Goal: Transaction & Acquisition: Purchase product/service

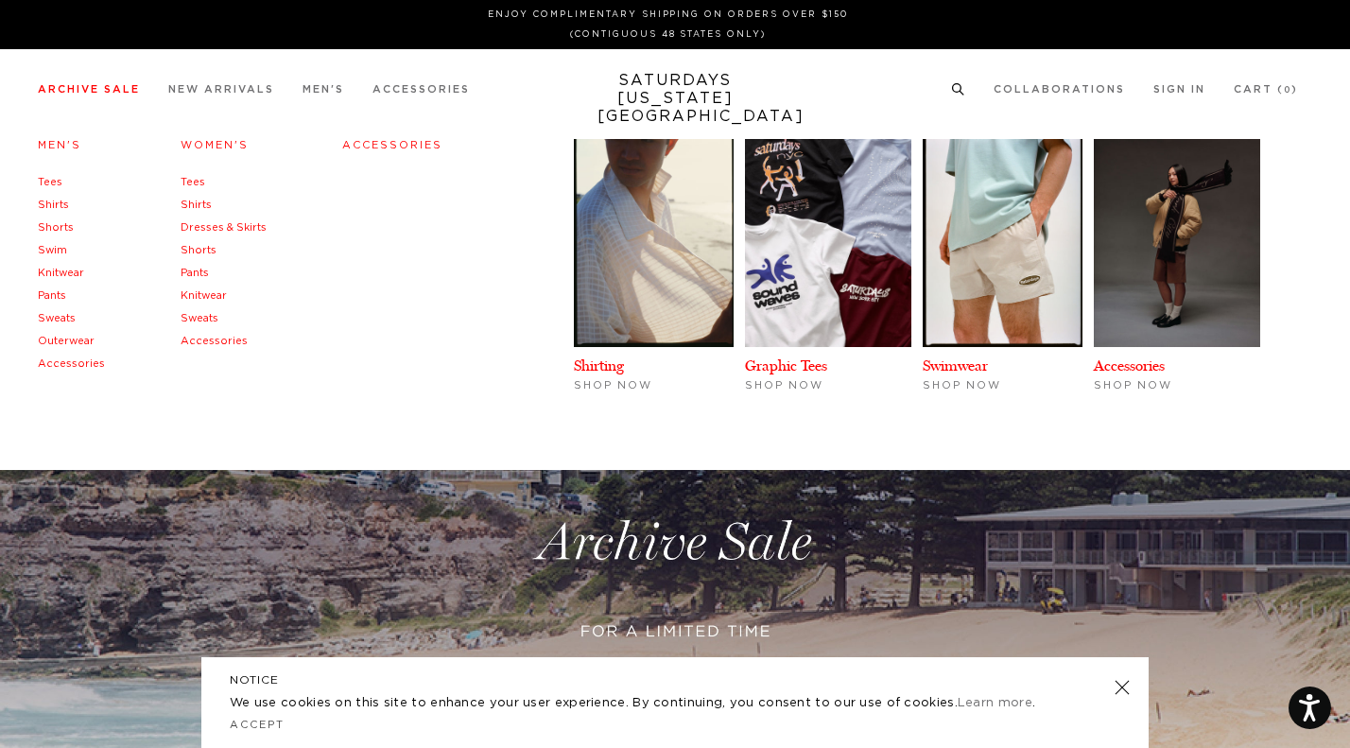
click at [58, 319] on link "Sweats" at bounding box center [57, 318] width 38 height 10
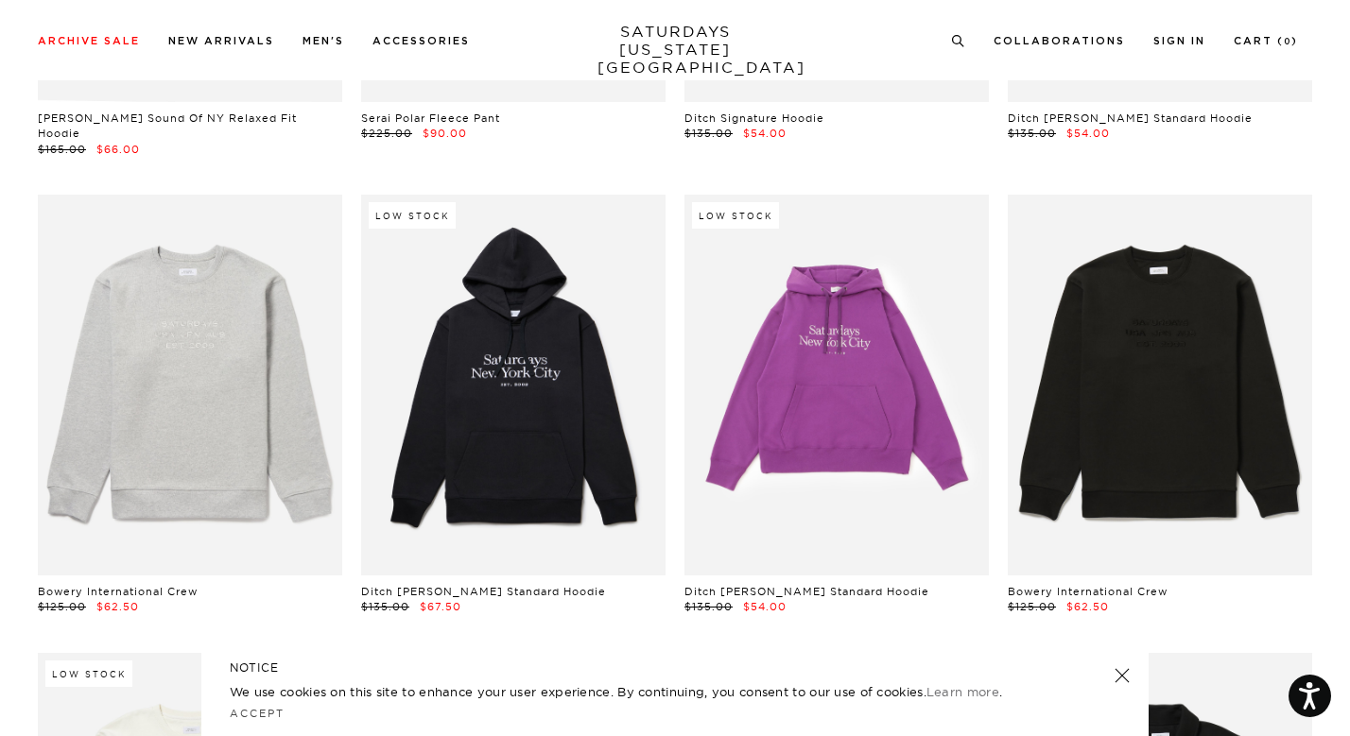
scroll to position [6450, 0]
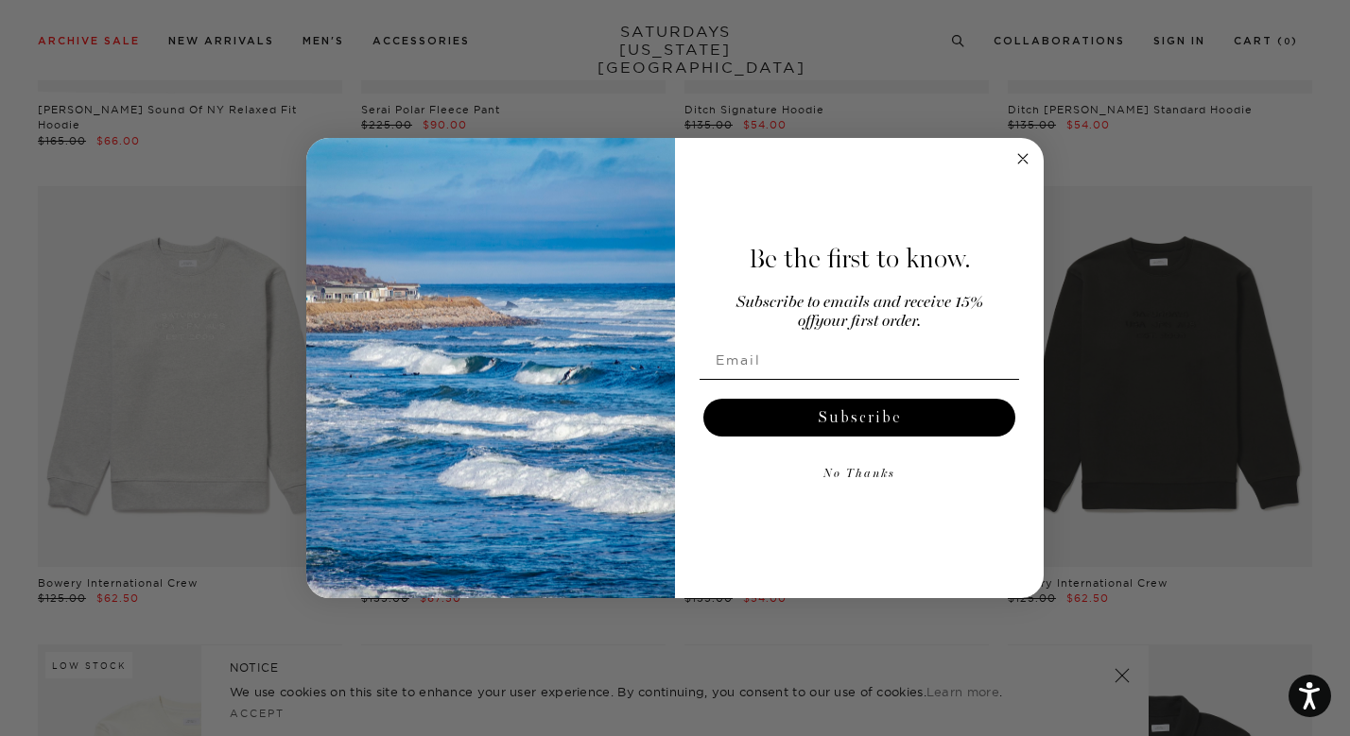
click at [1023, 167] on circle "Close dialog" at bounding box center [1023, 158] width 22 height 22
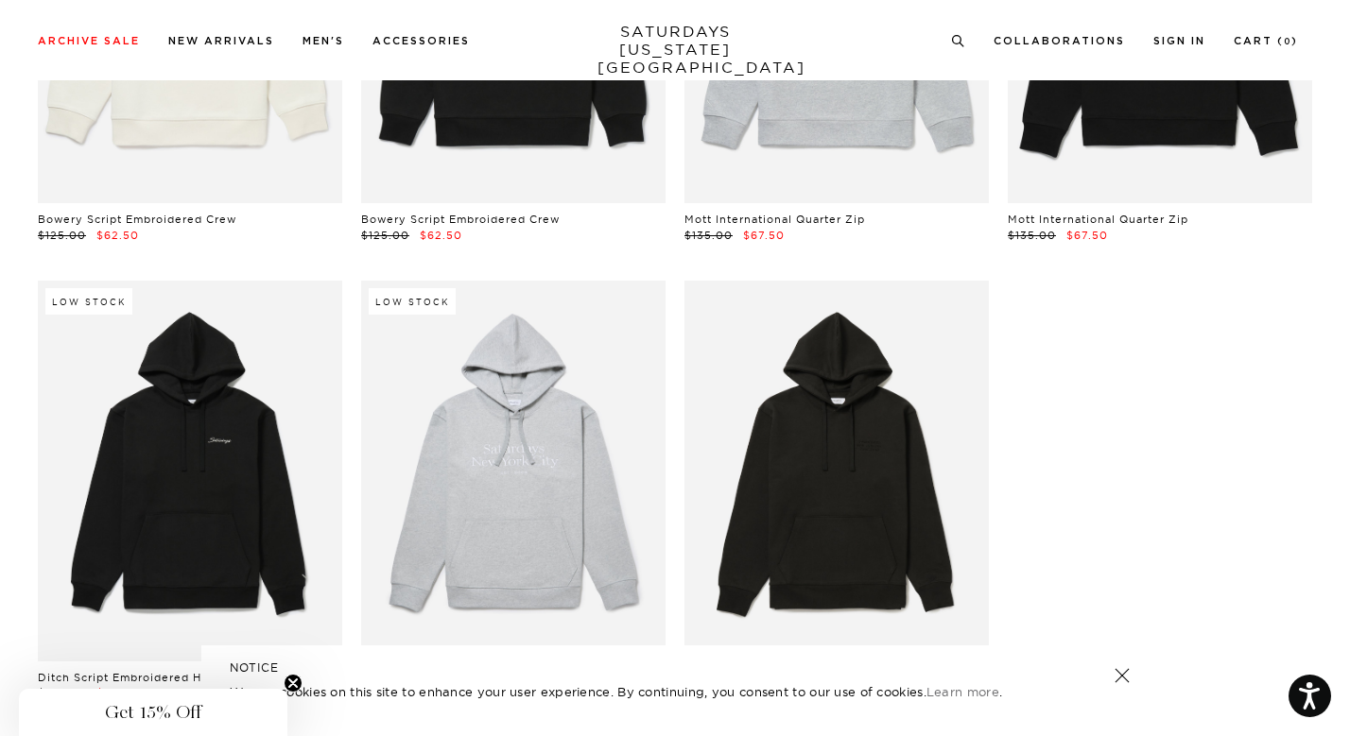
scroll to position [7276, 0]
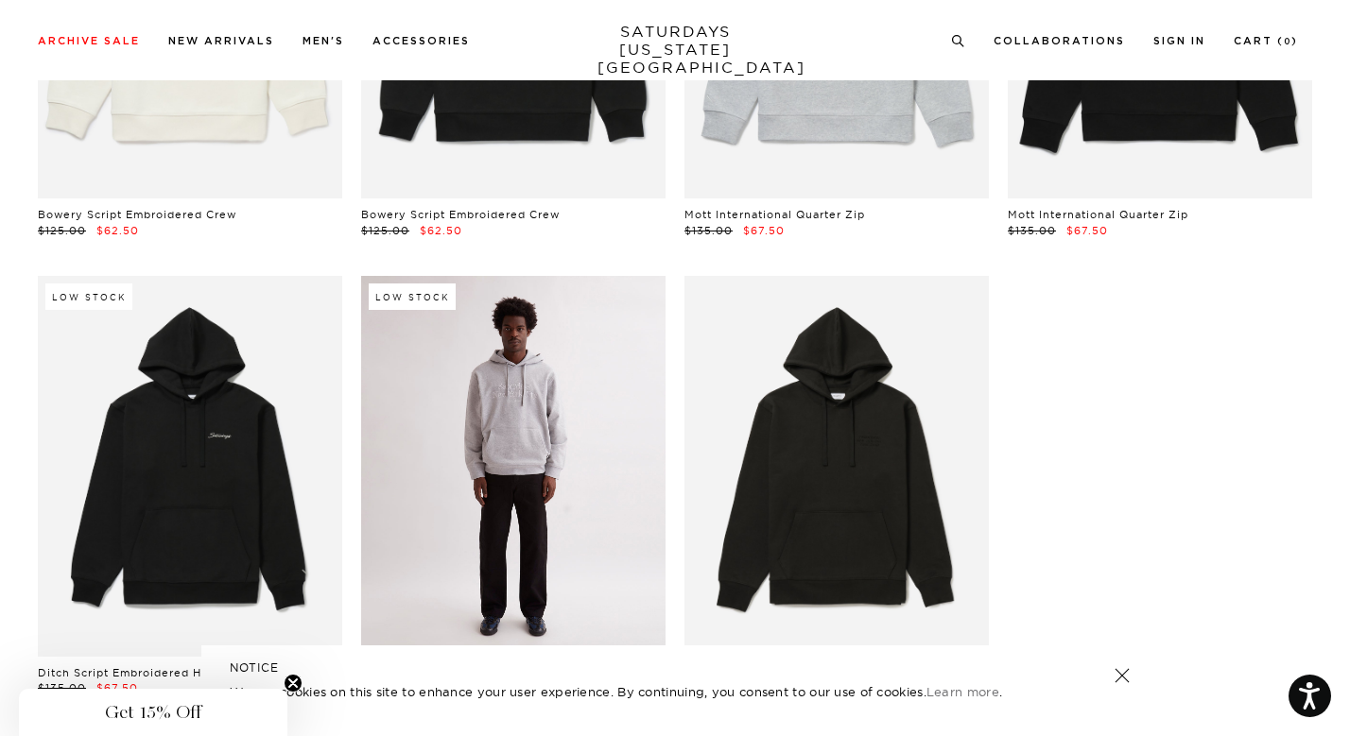
click at [536, 479] on link at bounding box center [513, 466] width 304 height 381
